Goal: Complete application form: Complete application form

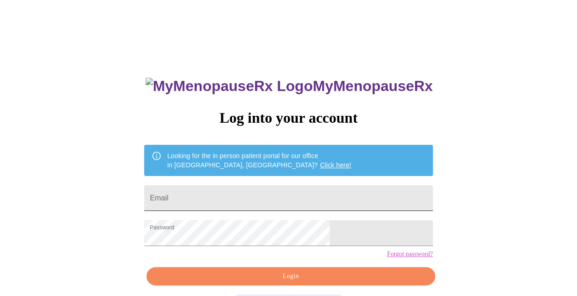
click at [252, 188] on input "Email" at bounding box center [288, 198] width 288 height 26
type input "[EMAIL_ADDRESS][DOMAIN_NAME]"
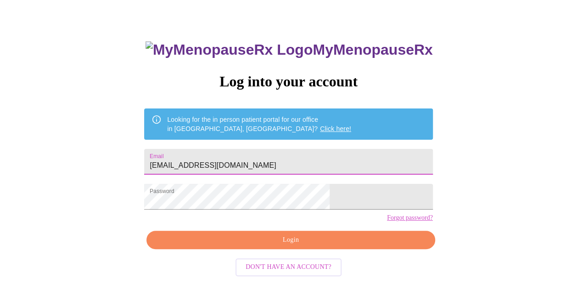
click at [282, 246] on span "Login" at bounding box center [290, 239] width 267 height 11
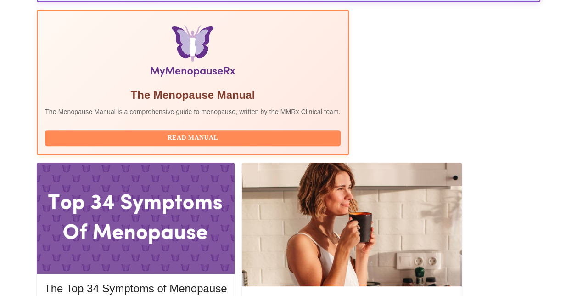
scroll to position [311, 0]
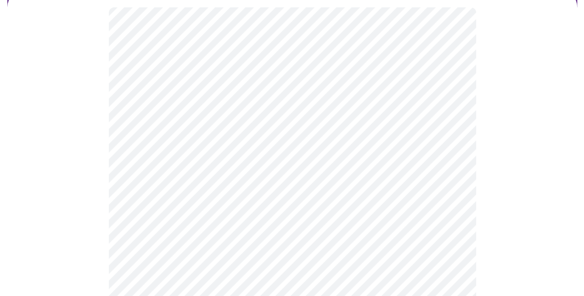
scroll to position [92, 0]
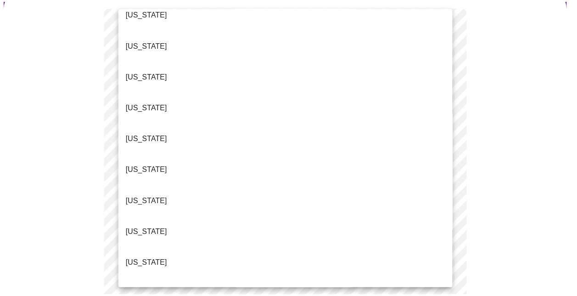
scroll to position [46, 0]
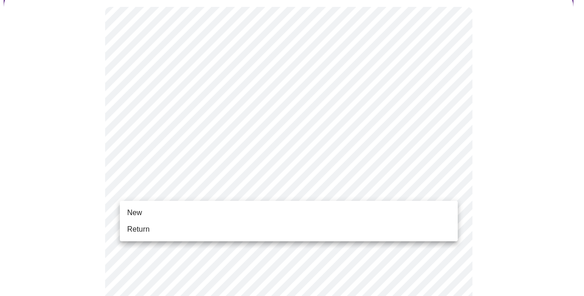
click at [164, 230] on li "Return" at bounding box center [289, 229] width 338 height 17
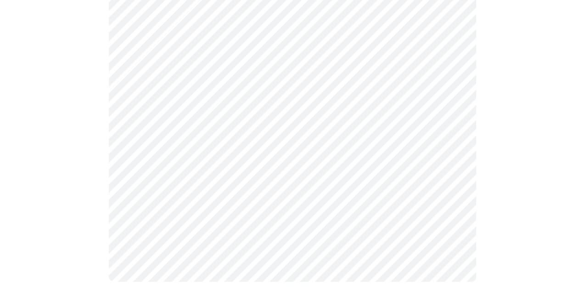
scroll to position [0, 0]
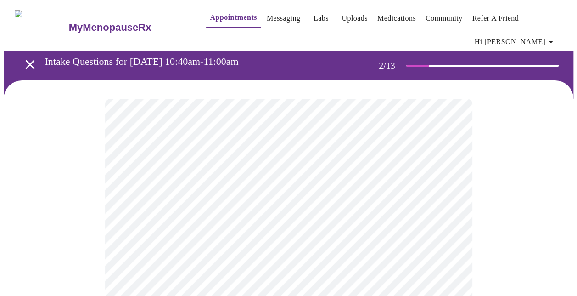
click at [427, 199] on body "MyMenopauseRx Appointments Messaging Labs Uploads Medications Community Refer a…" at bounding box center [289, 286] width 570 height 564
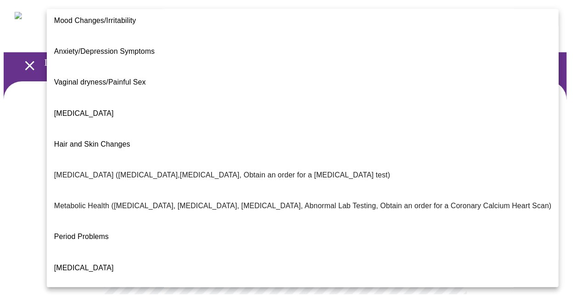
scroll to position [88, 0]
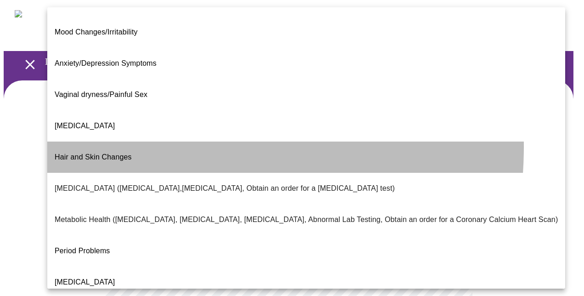
click at [120, 153] on span "Hair and Skin Changes" at bounding box center [93, 157] width 77 height 8
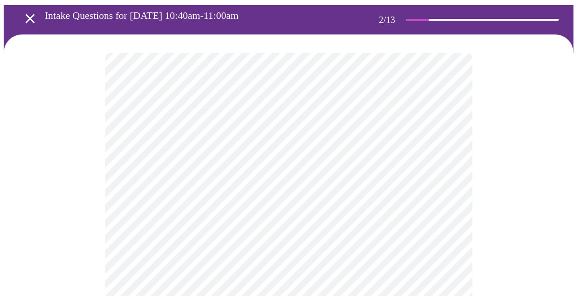
scroll to position [92, 0]
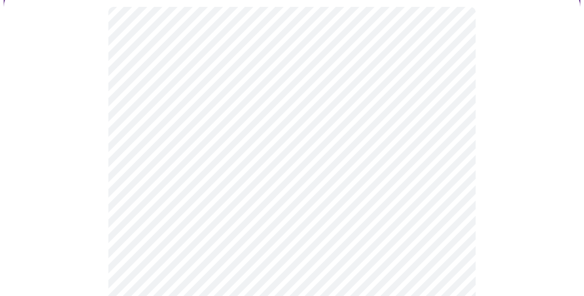
click at [197, 198] on body "MyMenopauseRx Appointments Messaging Labs Uploads Medications Community Refer a…" at bounding box center [292, 191] width 577 height 559
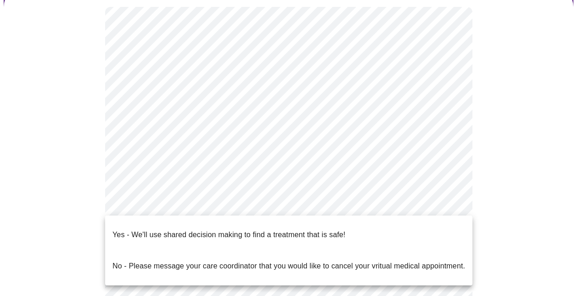
click at [192, 220] on li "Yes - We'll use shared decision making to find a treatment that is safe!" at bounding box center [288, 234] width 367 height 31
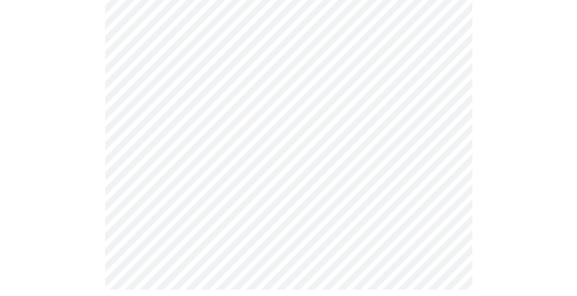
scroll to position [0, 0]
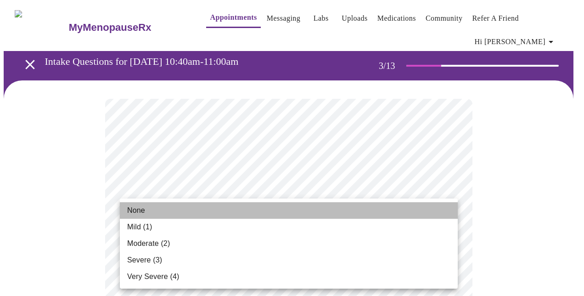
click at [155, 210] on li "None" at bounding box center [289, 210] width 338 height 17
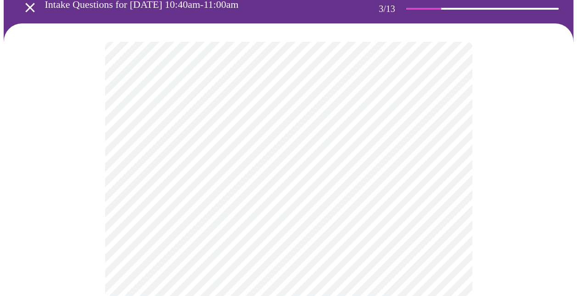
scroll to position [138, 0]
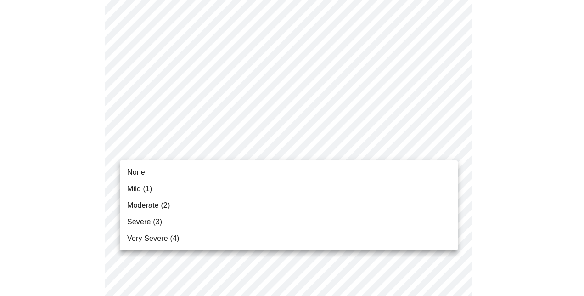
click at [147, 171] on li "None" at bounding box center [289, 172] width 338 height 17
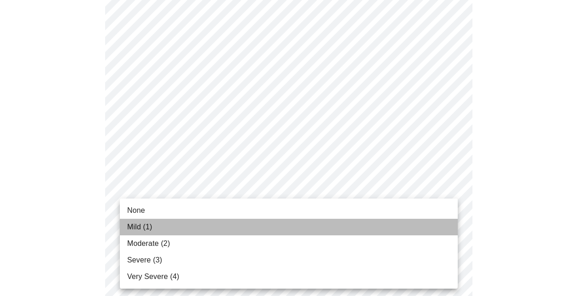
click at [144, 225] on span "Mild (1)" at bounding box center [139, 226] width 25 height 11
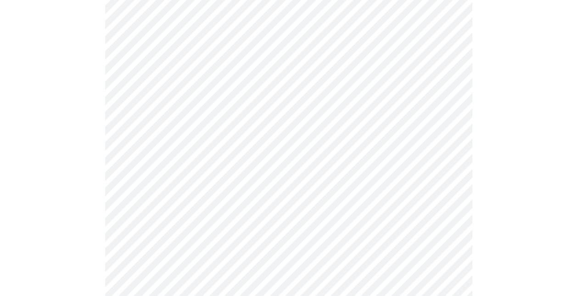
scroll to position [275, 0]
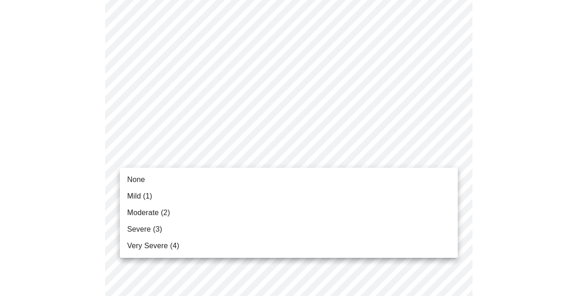
click at [133, 181] on span "None" at bounding box center [136, 179] width 18 height 11
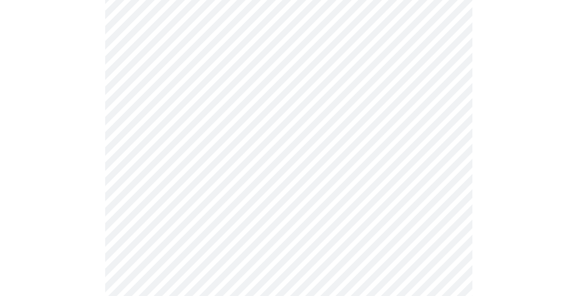
scroll to position [367, 0]
click at [143, 129] on body "MyMenopauseRx Appointments Messaging Labs Uploads Medications Community Refer a…" at bounding box center [289, 227] width 570 height 1183
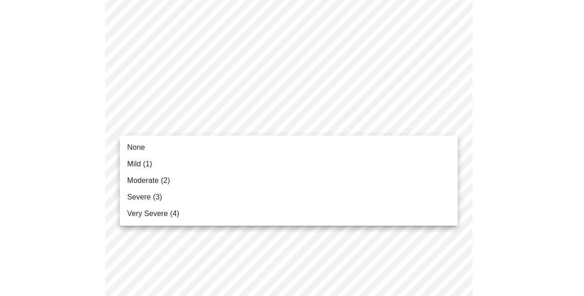
click at [145, 148] on li "None" at bounding box center [289, 147] width 338 height 17
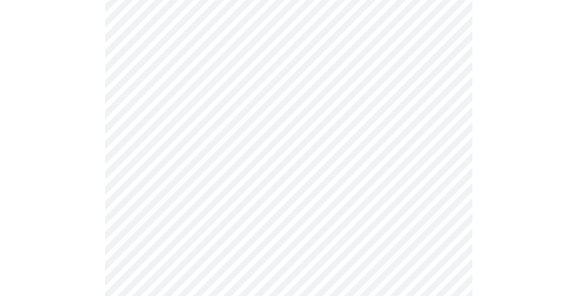
click at [129, 177] on body "MyMenopauseRx Appointments Messaging Labs Uploads Medications Community Refer a…" at bounding box center [289, 221] width 570 height 1170
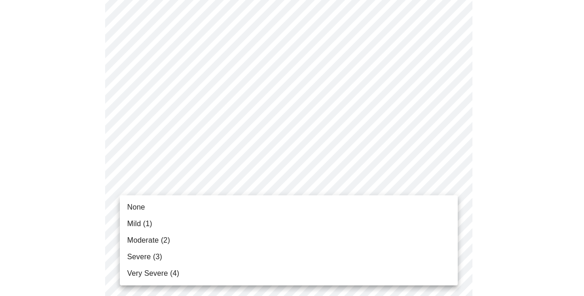
click at [133, 205] on span "None" at bounding box center [136, 207] width 18 height 11
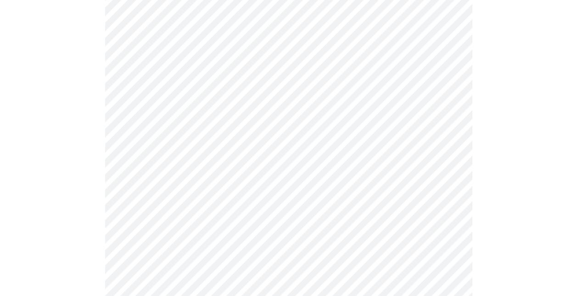
scroll to position [459, 0]
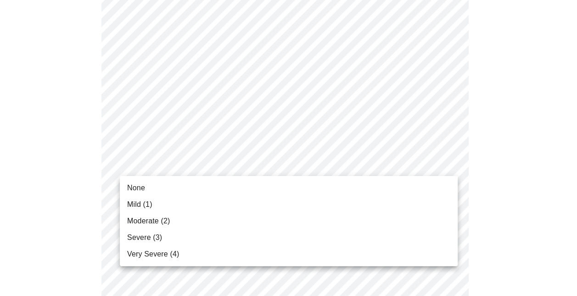
click at [140, 167] on body "MyMenopauseRx Appointments Messaging Labs Uploads Medications Community Refer a…" at bounding box center [289, 123] width 570 height 1157
click at [142, 186] on span "None" at bounding box center [136, 187] width 18 height 11
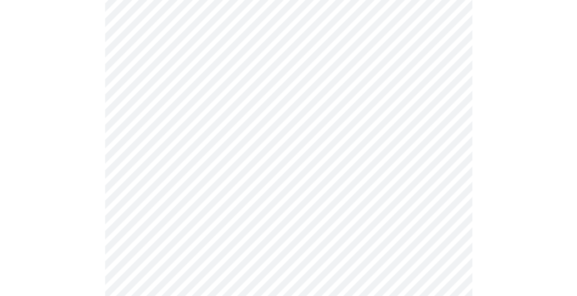
scroll to position [505, 0]
click at [142, 189] on body "MyMenopauseRx Appointments Messaging Labs Uploads Medications Community Refer a…" at bounding box center [292, 71] width 577 height 1144
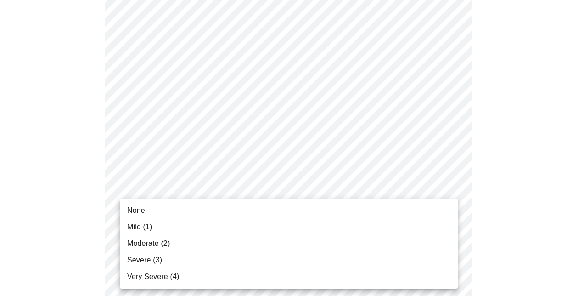
click at [147, 260] on span "Severe (3)" at bounding box center [144, 259] width 35 height 11
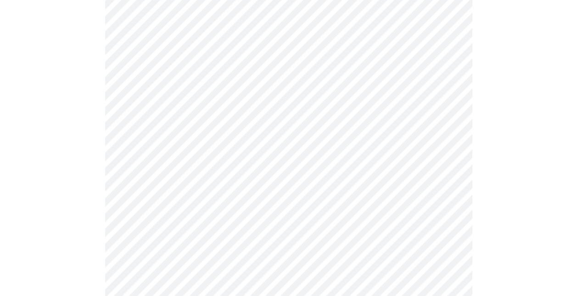
scroll to position [597, 0]
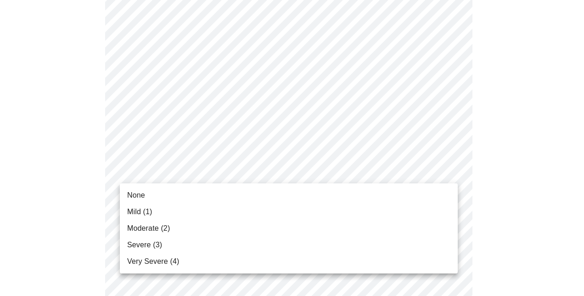
click at [139, 210] on span "Mild (1)" at bounding box center [139, 211] width 25 height 11
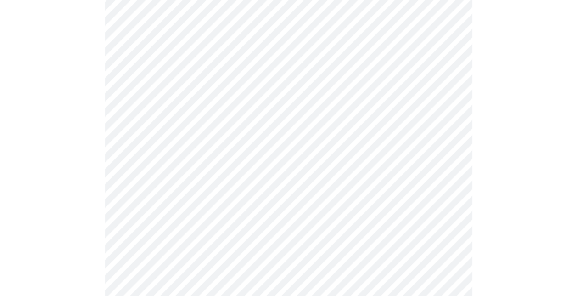
scroll to position [689, 0]
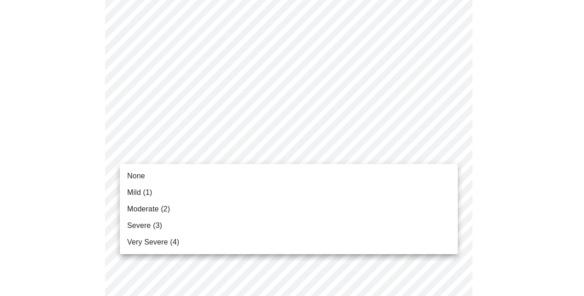
click at [133, 191] on span "Mild (1)" at bounding box center [139, 192] width 25 height 11
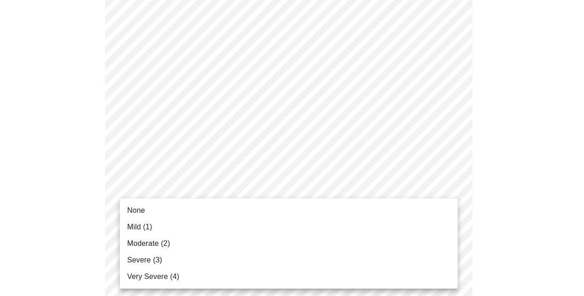
click at [130, 207] on span "None" at bounding box center [136, 210] width 18 height 11
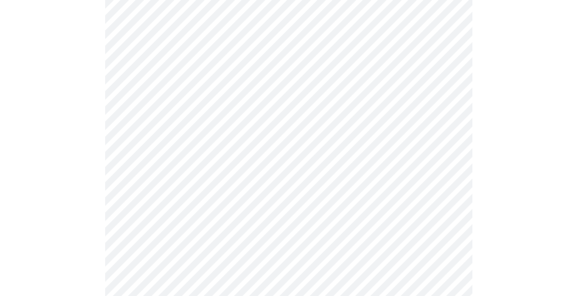
scroll to position [367, 0]
click at [151, 161] on body "MyMenopauseRx Appointments Messaging Labs Uploads Medications Community Refer a…" at bounding box center [289, 76] width 570 height 881
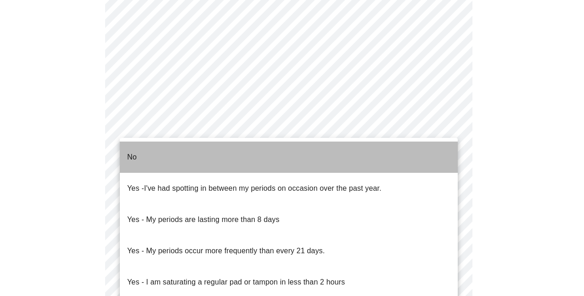
click at [147, 153] on li "No" at bounding box center [289, 156] width 338 height 31
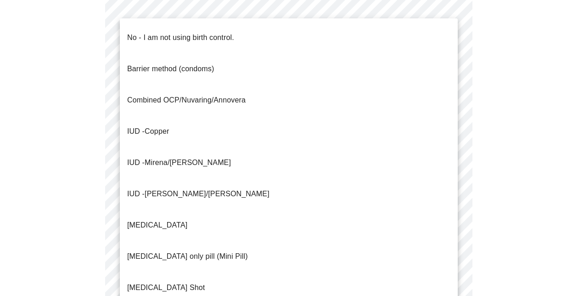
click at [134, 235] on body "MyMenopauseRx Appointments Messaging Labs Uploads Medications Community Refer a…" at bounding box center [292, 73] width 577 height 875
click at [179, 32] on p "No - I am not using birth control." at bounding box center [180, 37] width 107 height 11
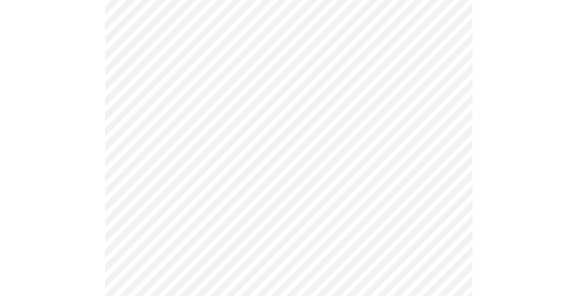
scroll to position [505, 0]
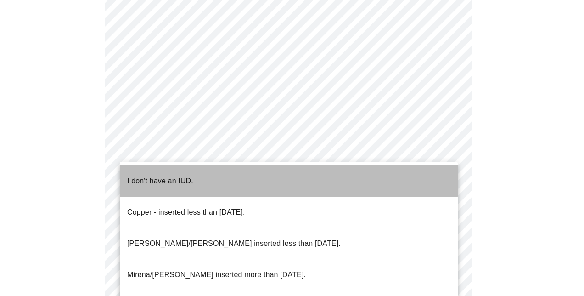
click at [146, 175] on p "I don't have an IUD." at bounding box center [160, 180] width 66 height 11
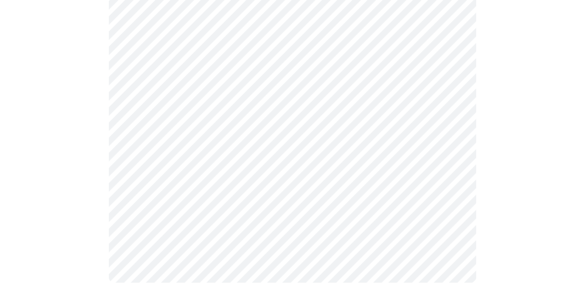
scroll to position [568, 0]
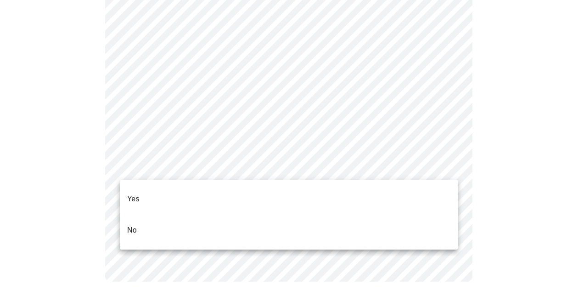
click at [140, 200] on li "Yes" at bounding box center [289, 198] width 338 height 31
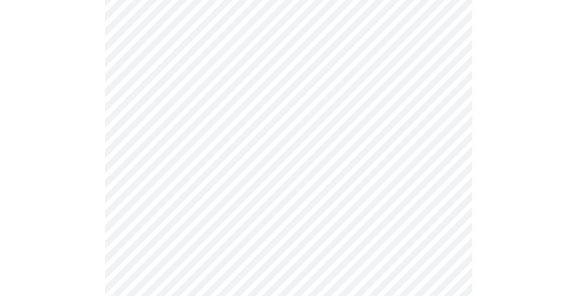
scroll to position [2295, 0]
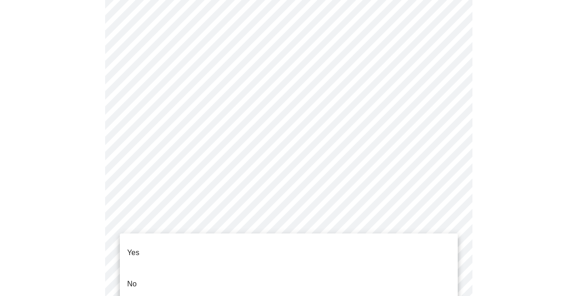
click at [140, 268] on li "No" at bounding box center [289, 283] width 338 height 31
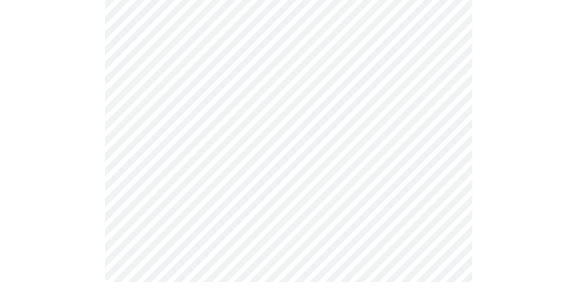
scroll to position [629, 0]
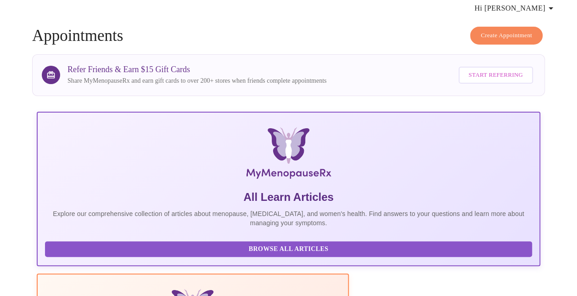
scroll to position [32, 0]
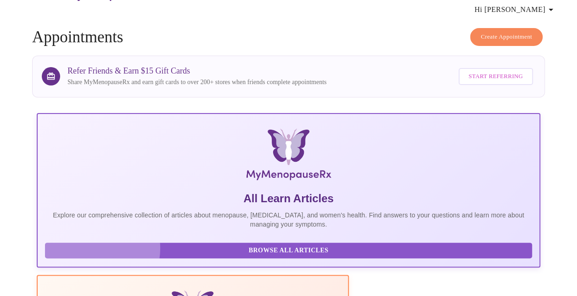
click at [88, 254] on span "Browse All Articles" at bounding box center [288, 250] width 469 height 11
click at [107, 256] on span "Browse All Articles" at bounding box center [288, 250] width 469 height 11
